Goal: Transaction & Acquisition: Book appointment/travel/reservation

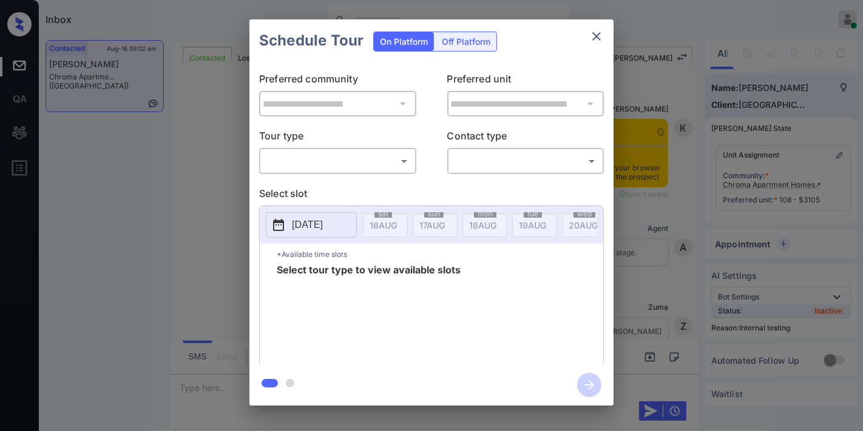
scroll to position [2089, 0]
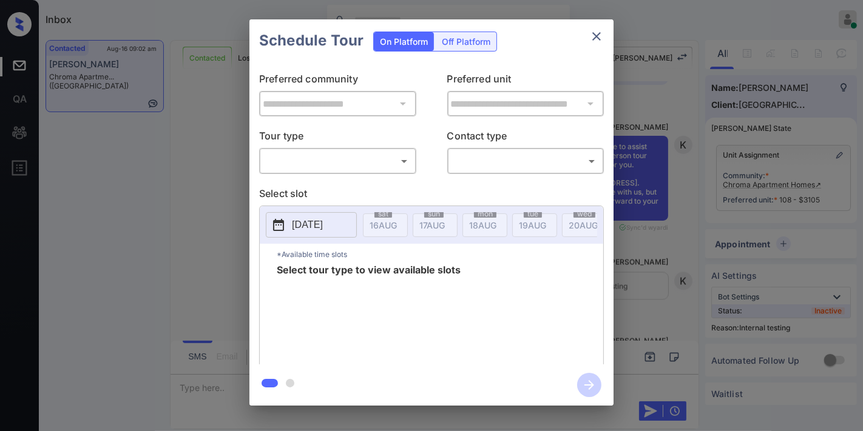
click at [348, 164] on body "Inbox Samantha Soliven Online Set yourself offline Set yourself on break Profil…" at bounding box center [431, 215] width 863 height 431
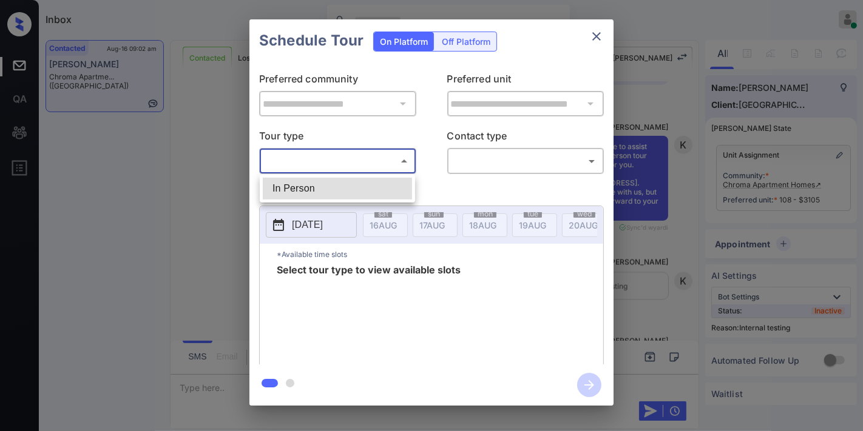
click at [347, 189] on li "In Person" at bounding box center [337, 189] width 149 height 22
type input "********"
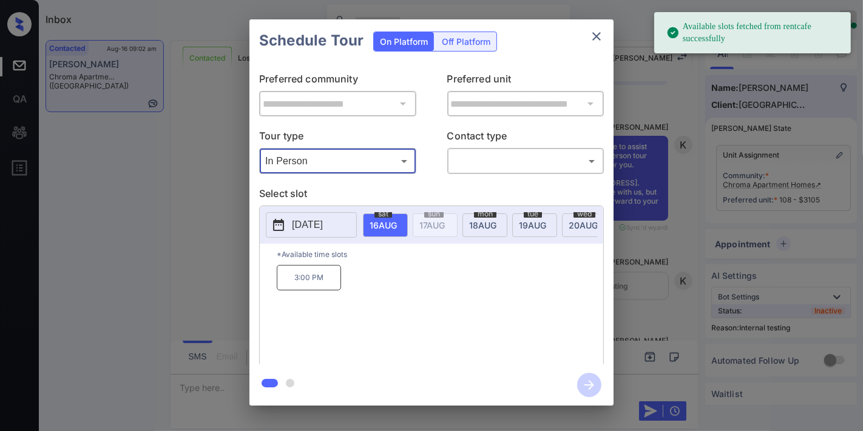
click at [481, 164] on body "Available slots fetched from rentcafe successfully Inbox Samantha Soliven Onlin…" at bounding box center [431, 215] width 863 height 431
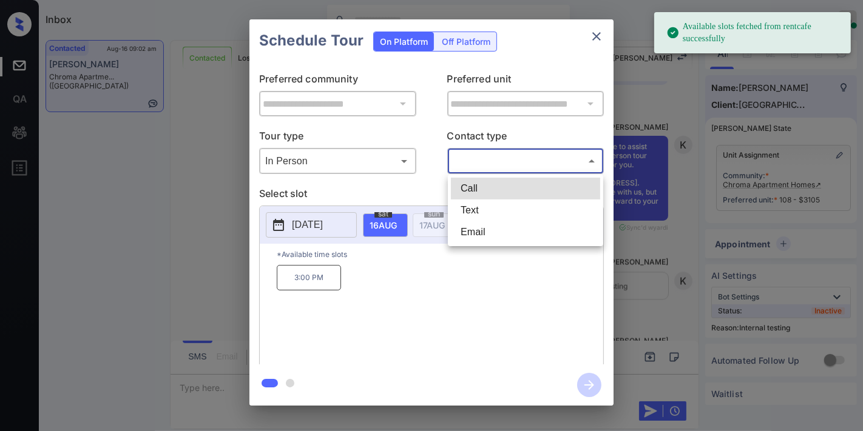
click at [384, 288] on div at bounding box center [431, 215] width 863 height 431
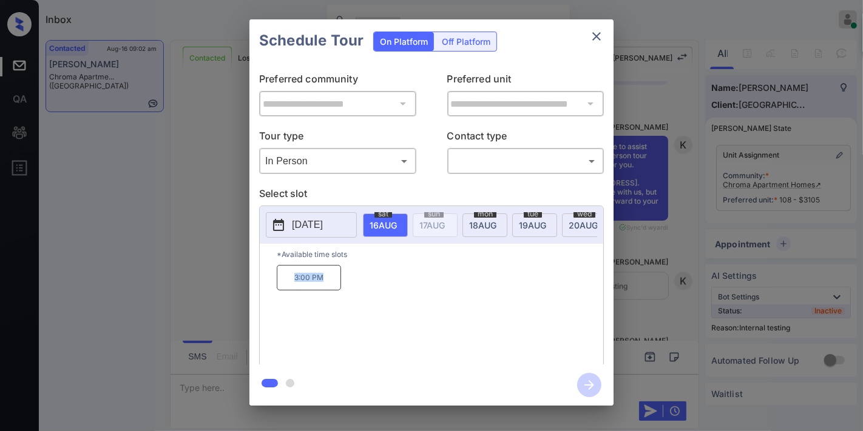
drag, startPoint x: 343, startPoint y: 282, endPoint x: 271, endPoint y: 277, distance: 72.3
click at [271, 277] on div "*Available time slots 3:00 PM" at bounding box center [431, 306] width 343 height 124
click at [595, 38] on icon "close" at bounding box center [596, 36] width 8 height 8
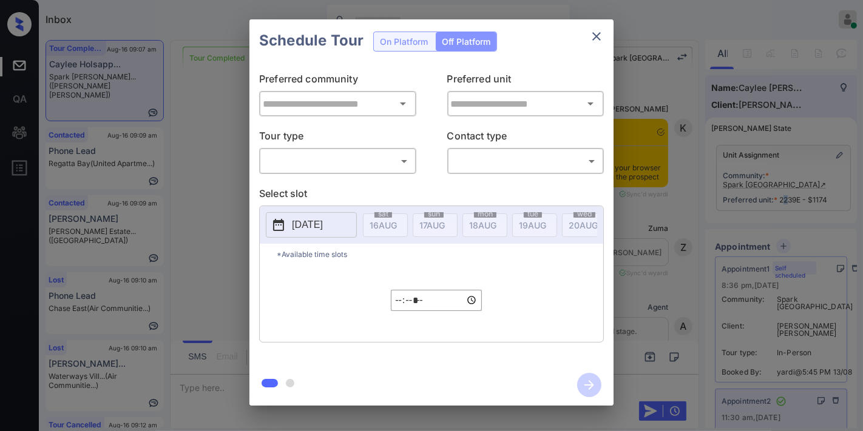
type input "**********"
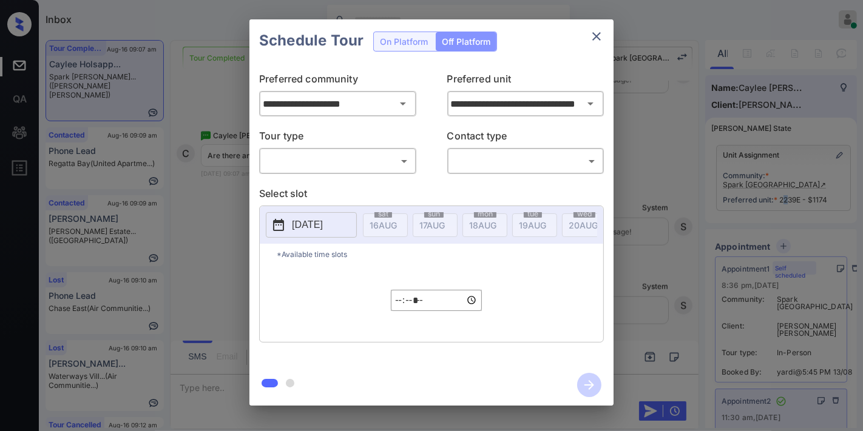
click at [605, 40] on button "close" at bounding box center [596, 36] width 24 height 24
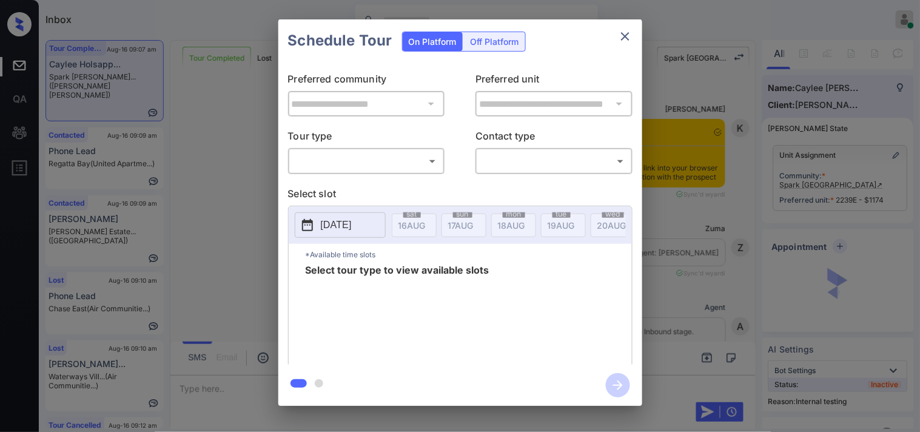
click at [370, 159] on body "Inbox Samantha Soliven Online Set yourself offline Set yourself on break Profil…" at bounding box center [460, 216] width 920 height 432
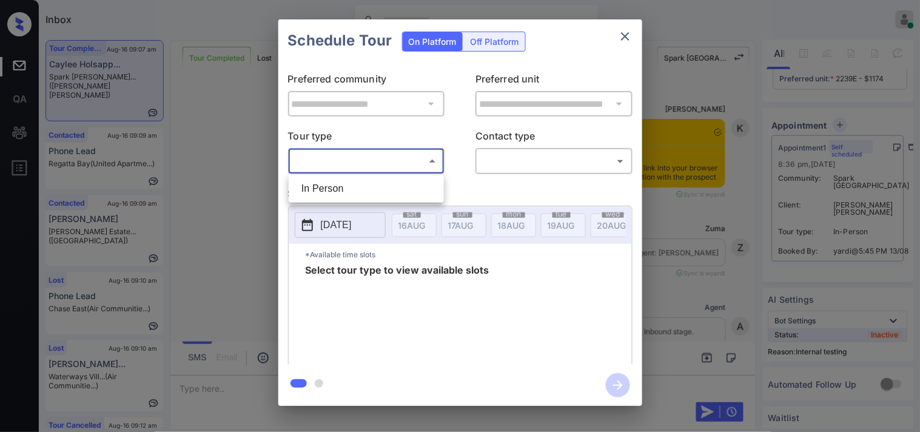
scroll to position [4875, 0]
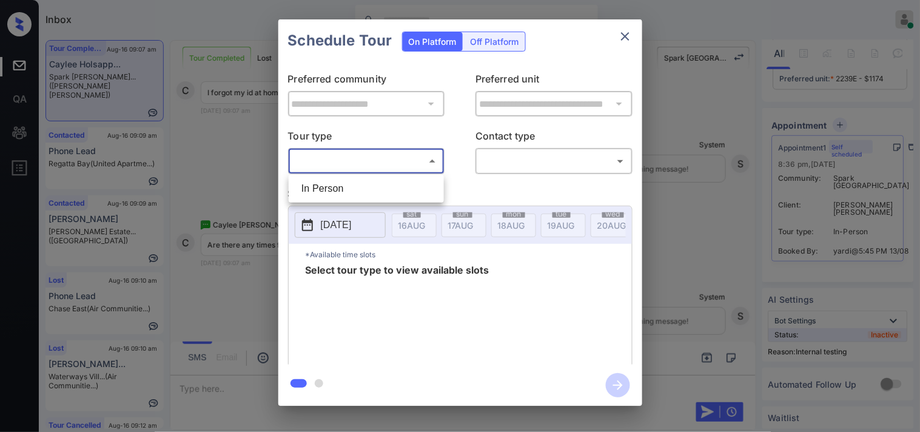
click at [368, 187] on li "In Person" at bounding box center [366, 189] width 149 height 22
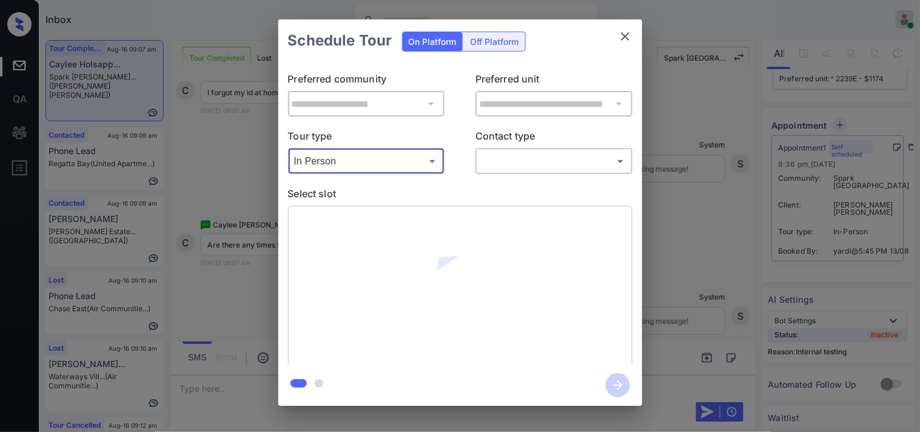
type input "********"
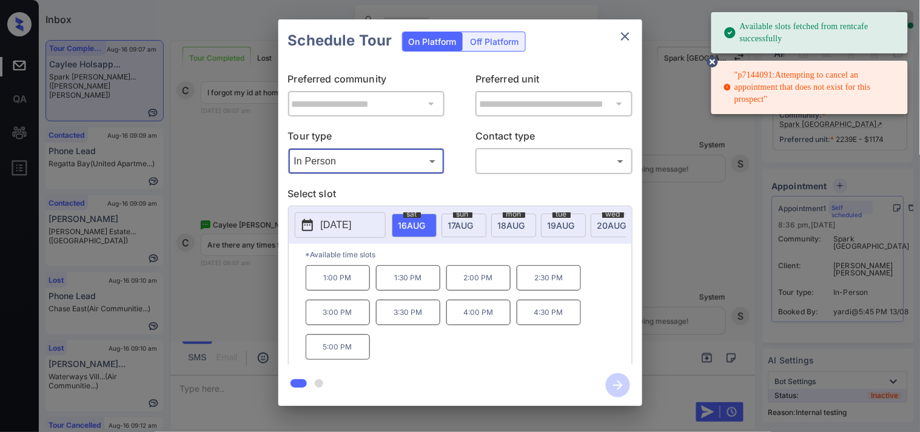
scroll to position [132, 0]
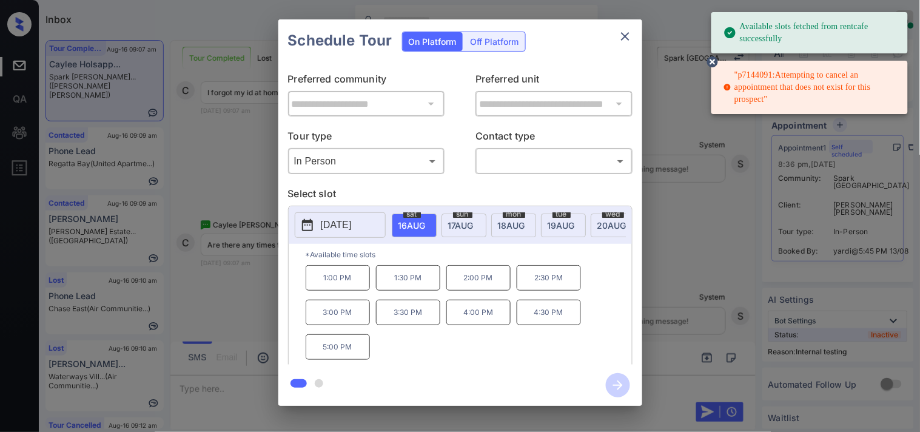
click at [478, 220] on div "sun 17 AUG" at bounding box center [464, 226] width 45 height 24
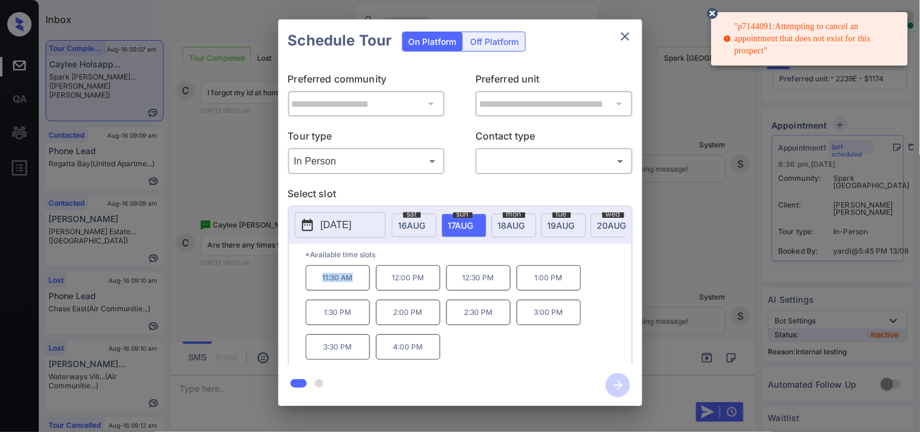
drag, startPoint x: 347, startPoint y: 286, endPoint x: 300, endPoint y: 286, distance: 46.7
click at [298, 286] on div "*Available time slots 11:30 AM 12:00 PM 12:30 PM 1:00 PM 1:30 PM 2:00 PM 2:30 P…" at bounding box center [460, 306] width 343 height 124
copy p "11:30 AM"
click at [624, 38] on icon "close" at bounding box center [625, 36] width 8 height 8
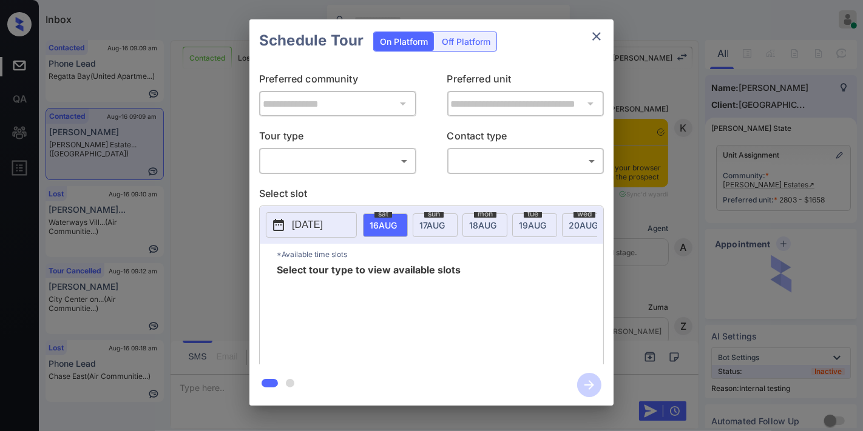
click at [383, 155] on body "Inbox [PERSON_NAME] Online Set yourself offline Set yourself on break Profile S…" at bounding box center [431, 215] width 863 height 431
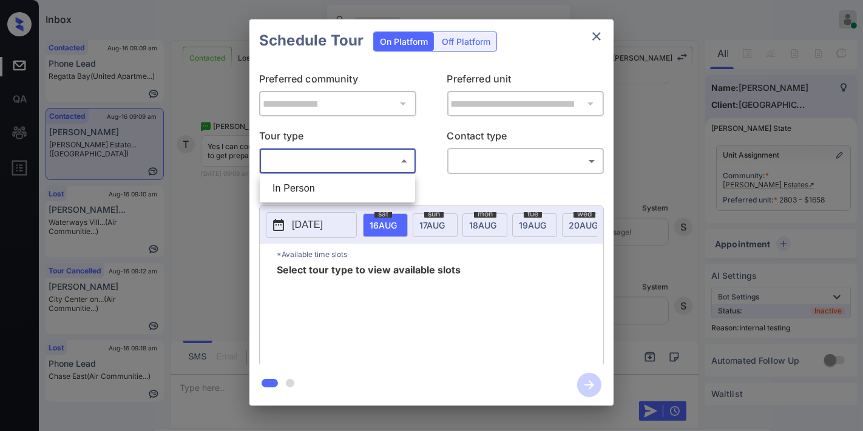
click at [352, 186] on li "In Person" at bounding box center [337, 189] width 149 height 22
type input "********"
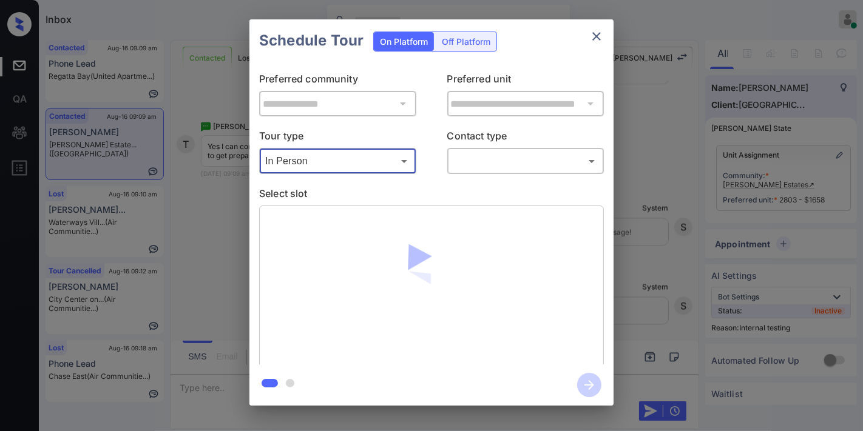
click at [483, 164] on body "Inbox [PERSON_NAME] Online Set yourself offline Set yourself on break Profile S…" at bounding box center [431, 215] width 863 height 431
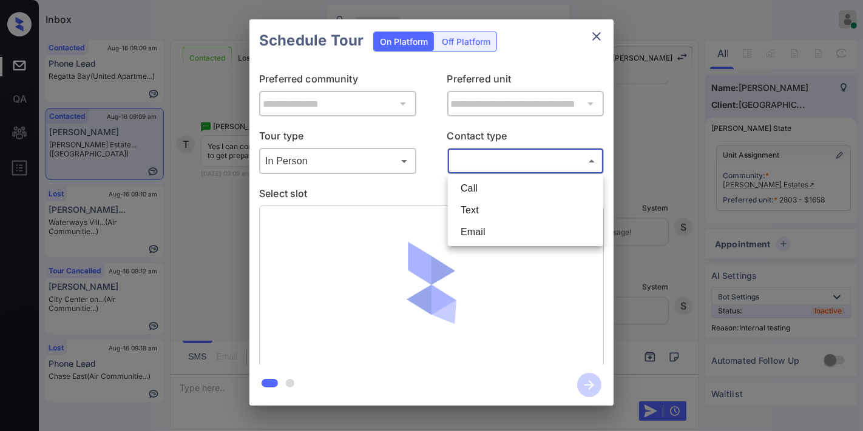
click at [485, 211] on li "Text" at bounding box center [525, 211] width 149 height 22
type input "****"
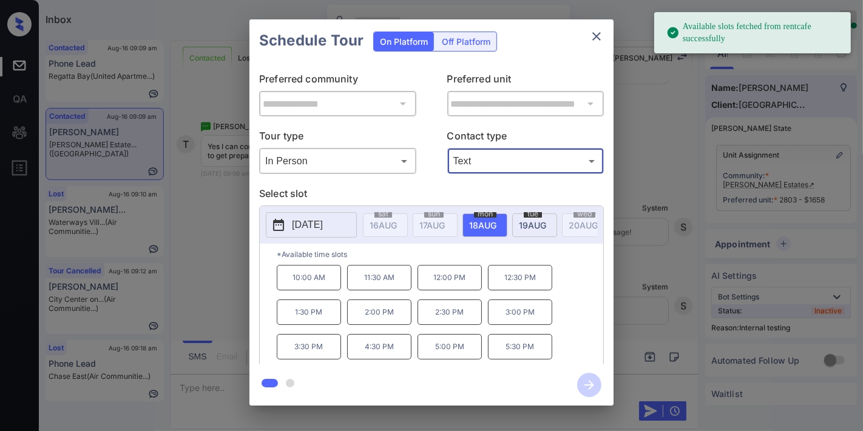
click at [323, 227] on p "[DATE]" at bounding box center [307, 225] width 31 height 15
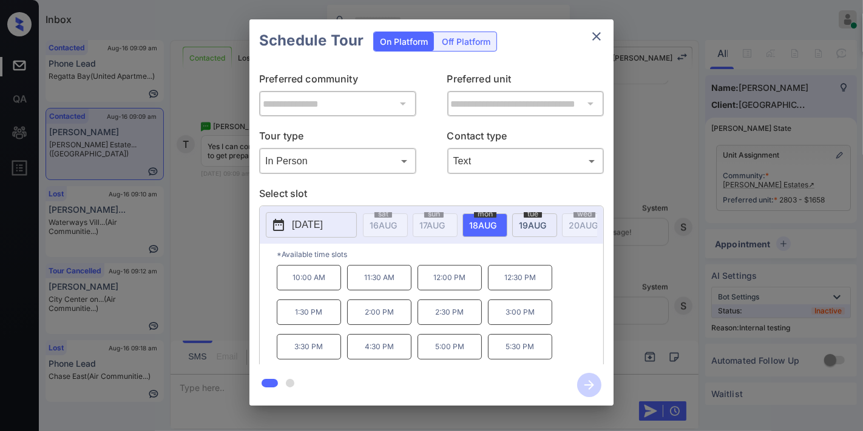
click at [323, 288] on p "10:00 AM" at bounding box center [309, 277] width 64 height 25
click at [592, 391] on icon "button" at bounding box center [589, 385] width 24 height 24
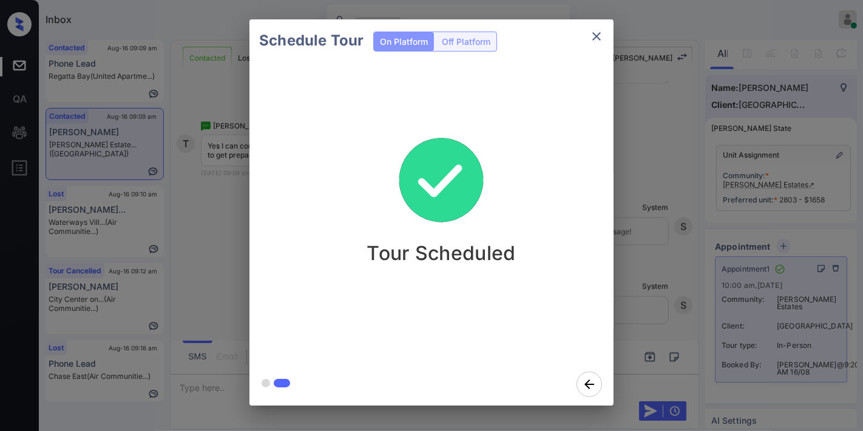
click at [601, 40] on icon "close" at bounding box center [596, 36] width 15 height 15
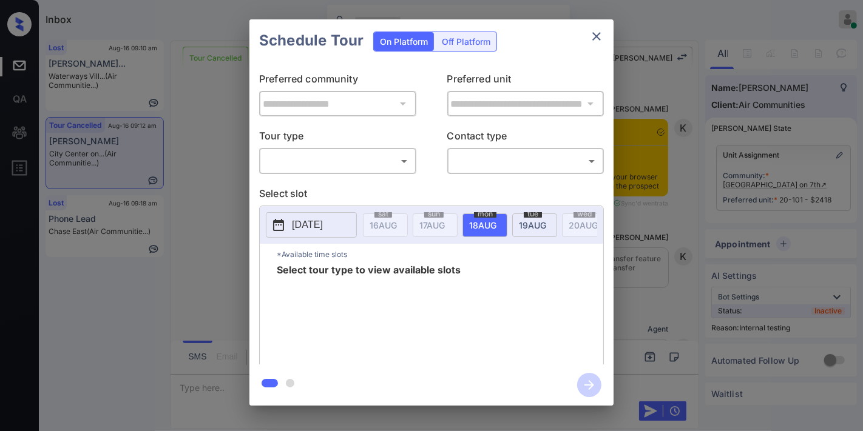
click at [367, 154] on body "Inbox [PERSON_NAME] Online Set yourself offline Set yourself on break Profile S…" at bounding box center [431, 215] width 863 height 431
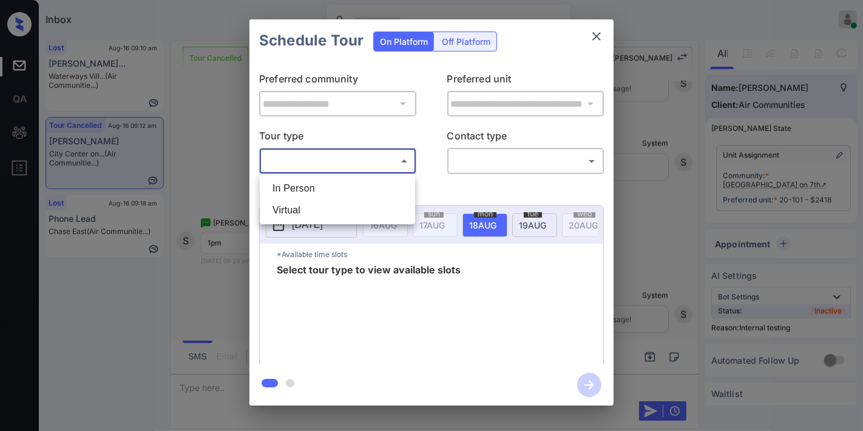
click at [362, 188] on li "In Person" at bounding box center [337, 189] width 149 height 22
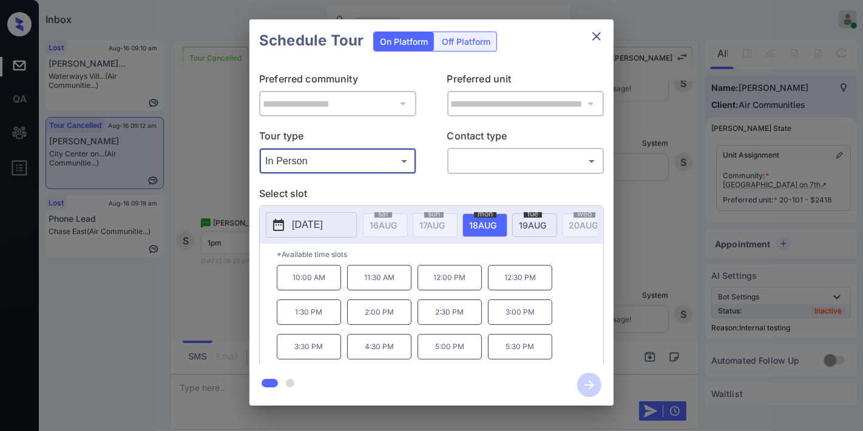
type input "********"
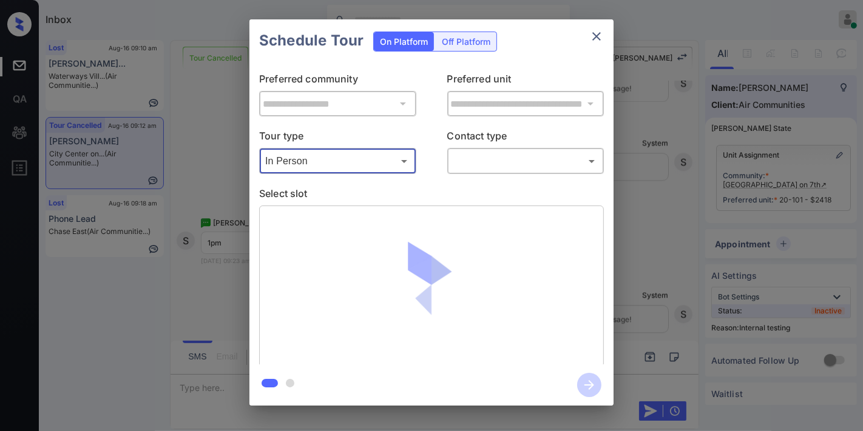
click at [465, 161] on body "Inbox [PERSON_NAME] Online Set yourself offline Set yourself on break Profile S…" at bounding box center [431, 215] width 863 height 431
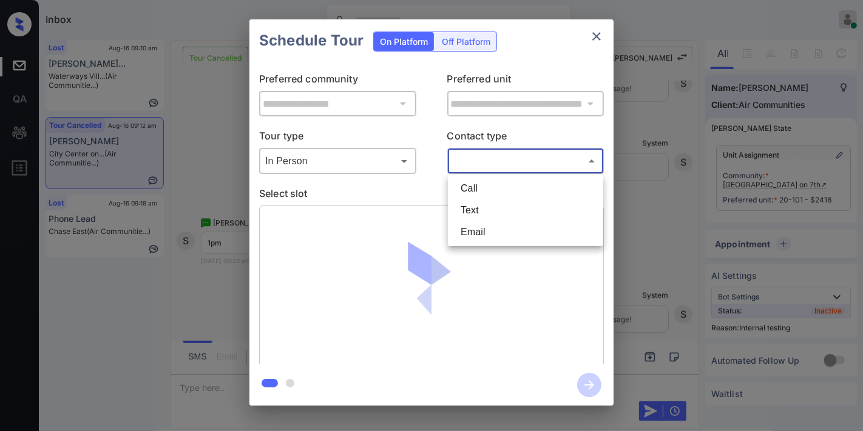
click at [468, 209] on li "Text" at bounding box center [525, 211] width 149 height 22
type input "****"
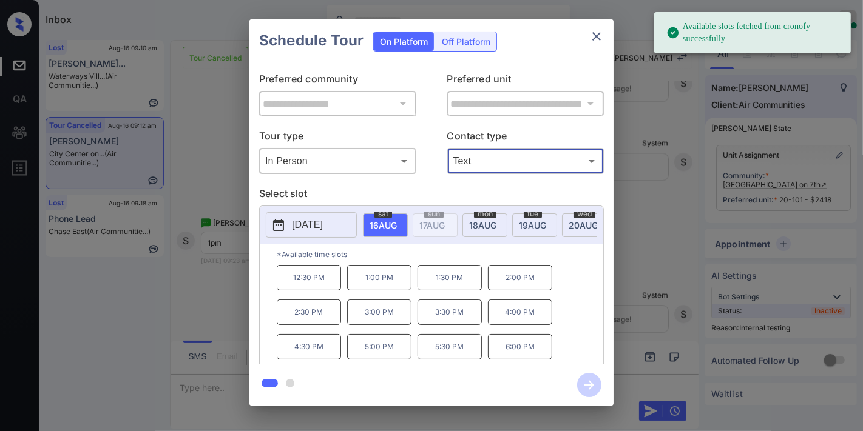
click at [378, 284] on p "1:00 PM" at bounding box center [379, 277] width 64 height 25
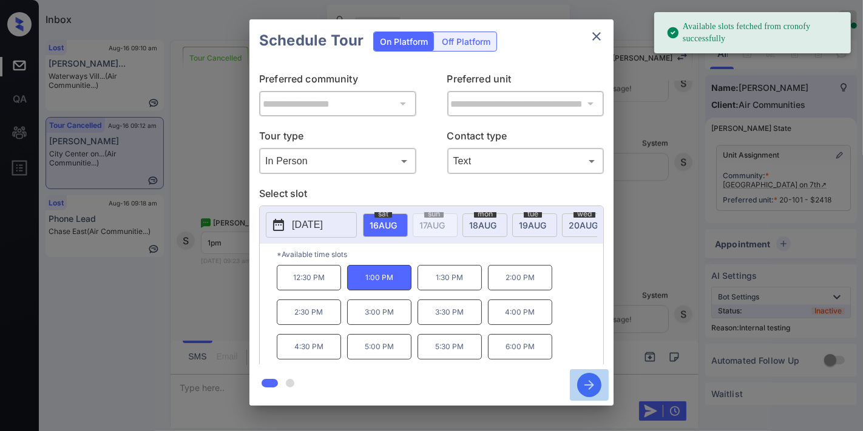
click at [591, 391] on icon "button" at bounding box center [589, 385] width 24 height 24
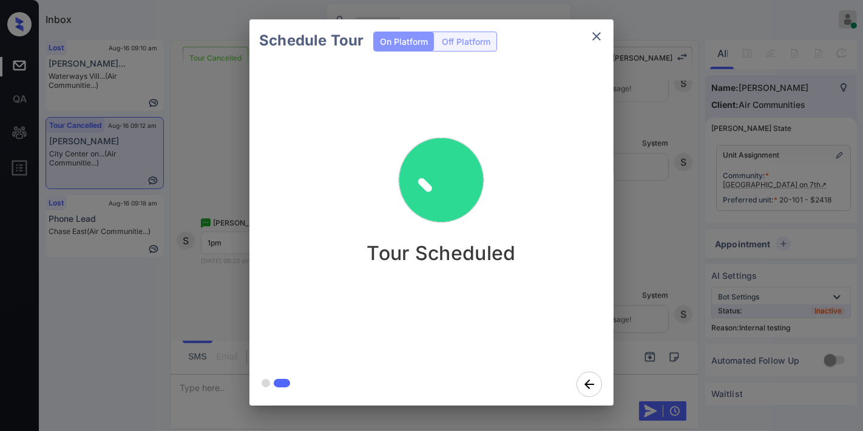
click at [596, 43] on icon "close" at bounding box center [596, 36] width 15 height 15
